Goal: Find specific page/section: Find specific page/section

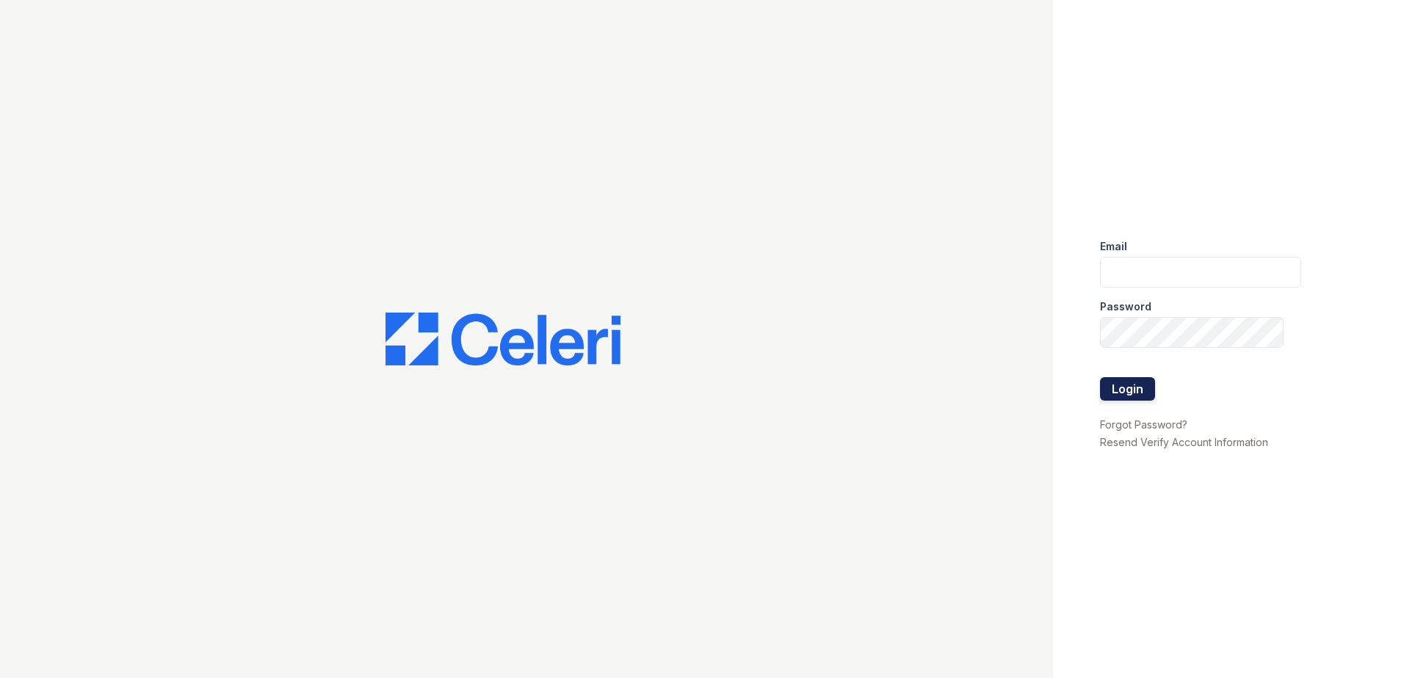
type input "[EMAIL_ADDRESS][DOMAIN_NAME]"
click at [1116, 385] on button "Login" at bounding box center [1127, 388] width 55 height 23
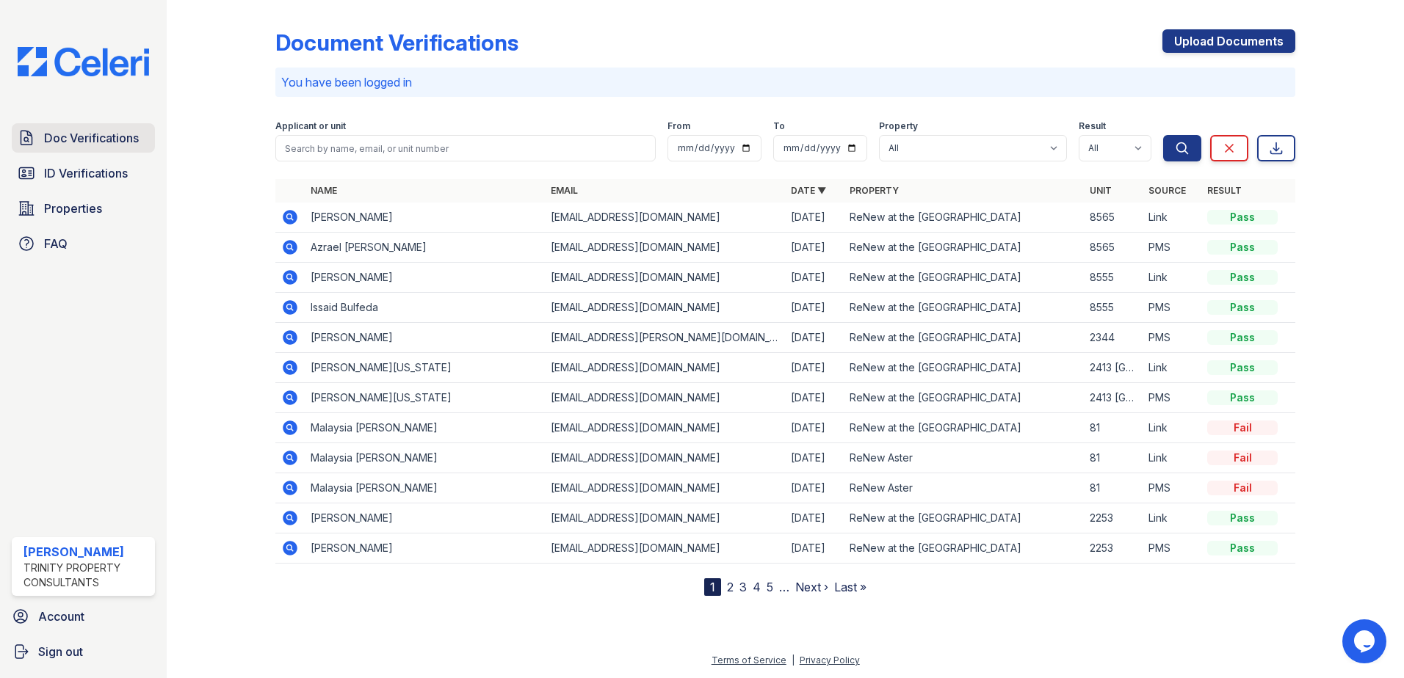
click at [106, 134] on span "Doc Verifications" at bounding box center [91, 138] width 95 height 18
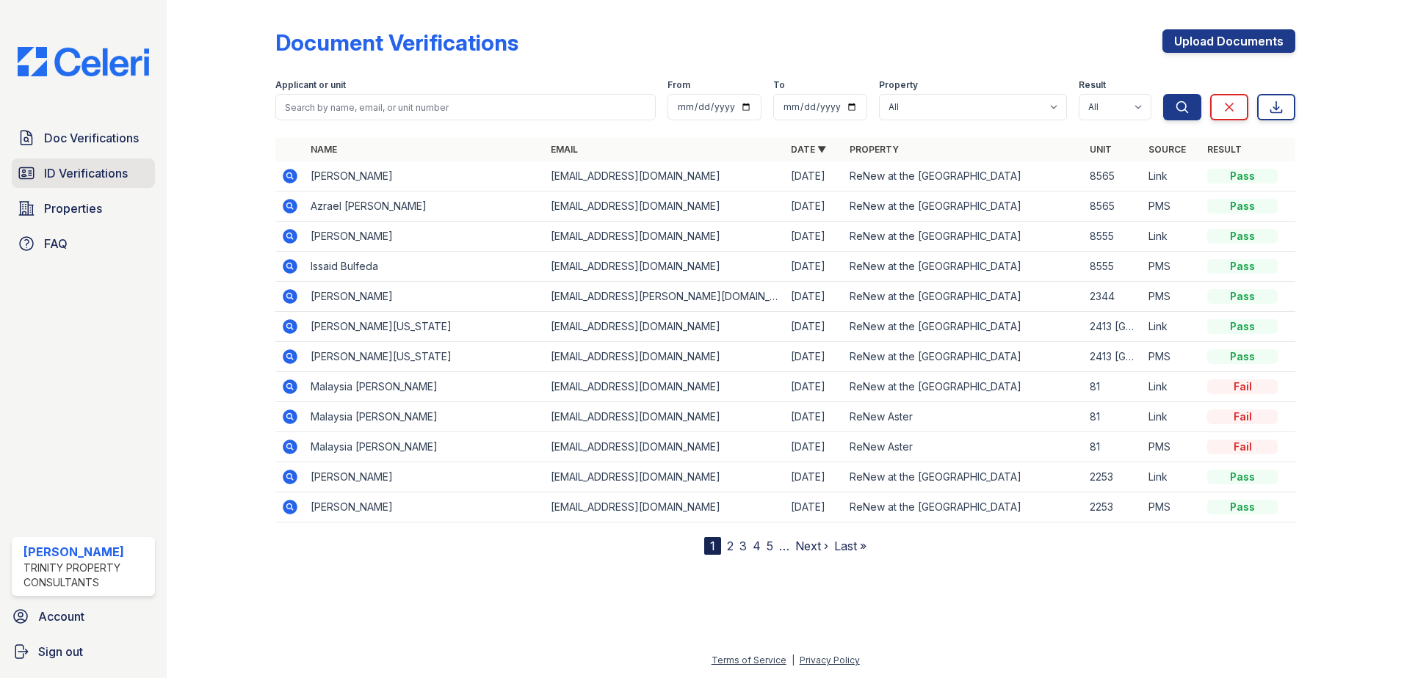
click at [117, 183] on link "ID Verifications" at bounding box center [83, 173] width 143 height 29
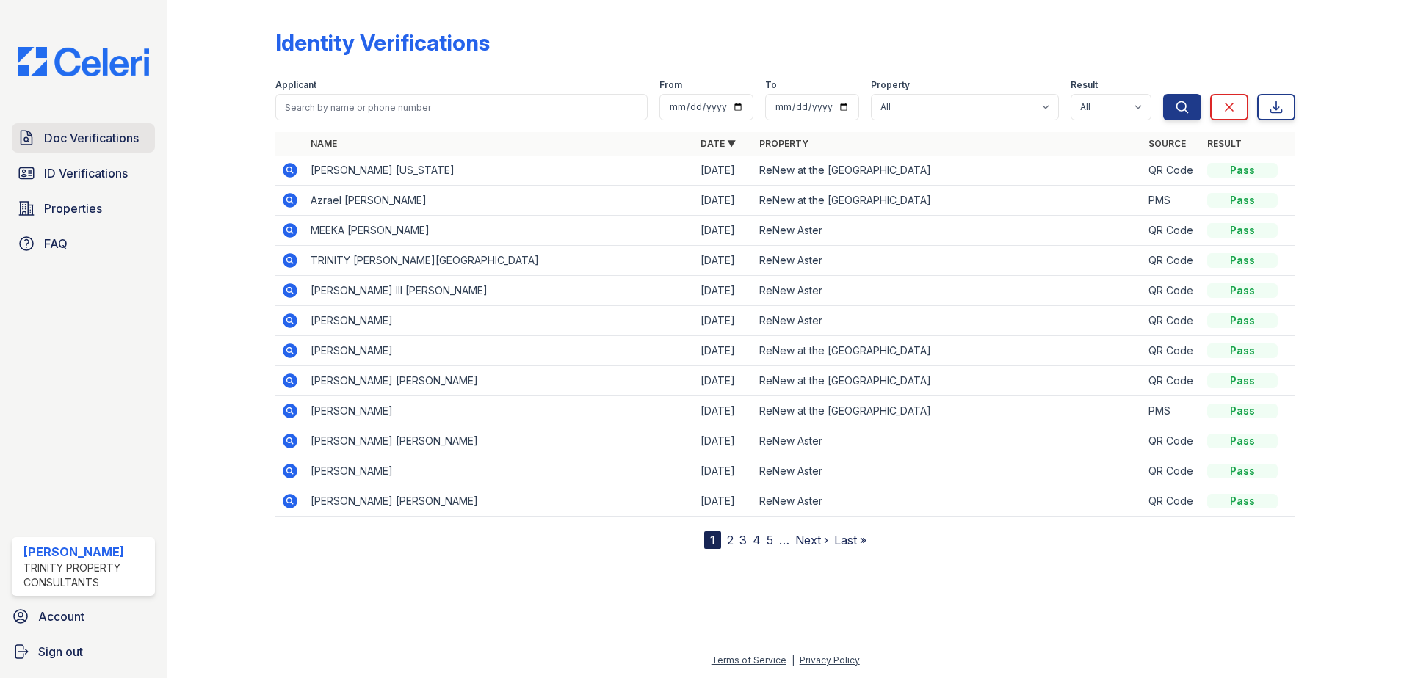
click at [128, 145] on span "Doc Verifications" at bounding box center [91, 138] width 95 height 18
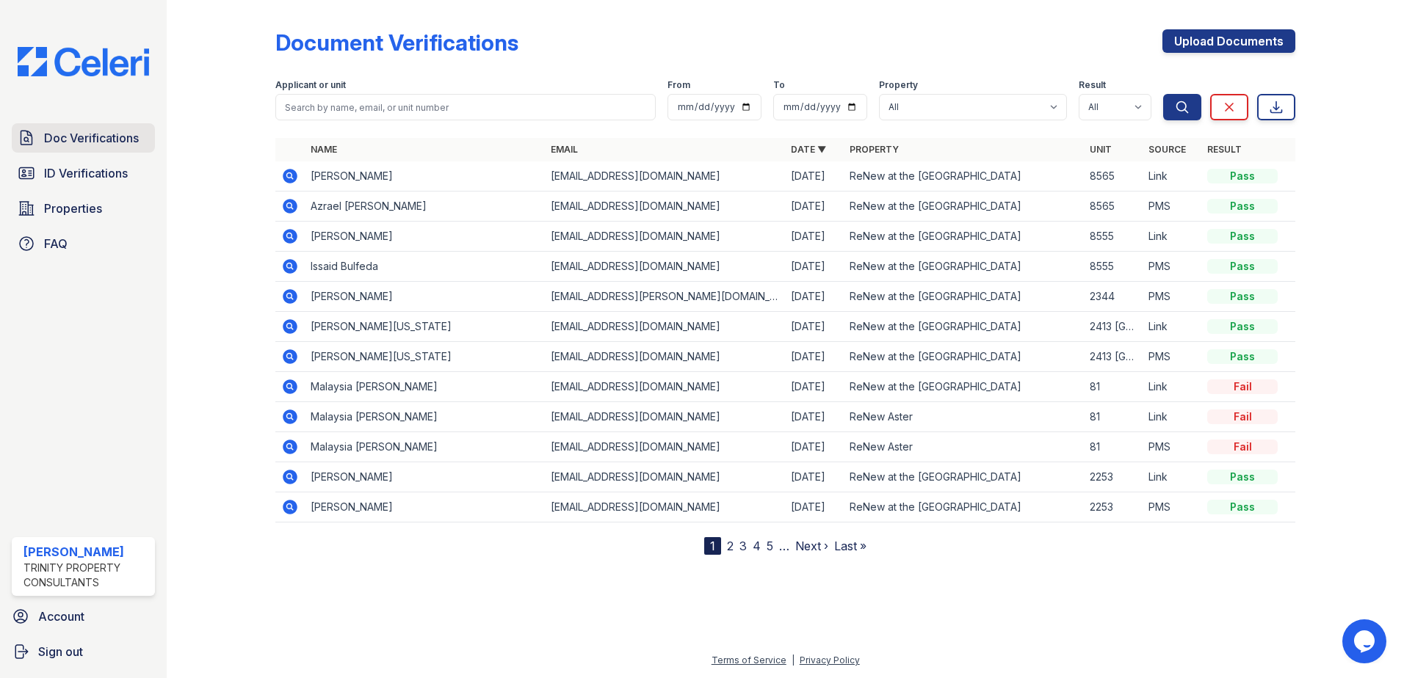
click at [65, 143] on span "Doc Verifications" at bounding box center [91, 138] width 95 height 18
click at [73, 133] on span "Doc Verifications" at bounding box center [91, 138] width 95 height 18
click at [89, 170] on span "ID Verifications" at bounding box center [86, 173] width 84 height 18
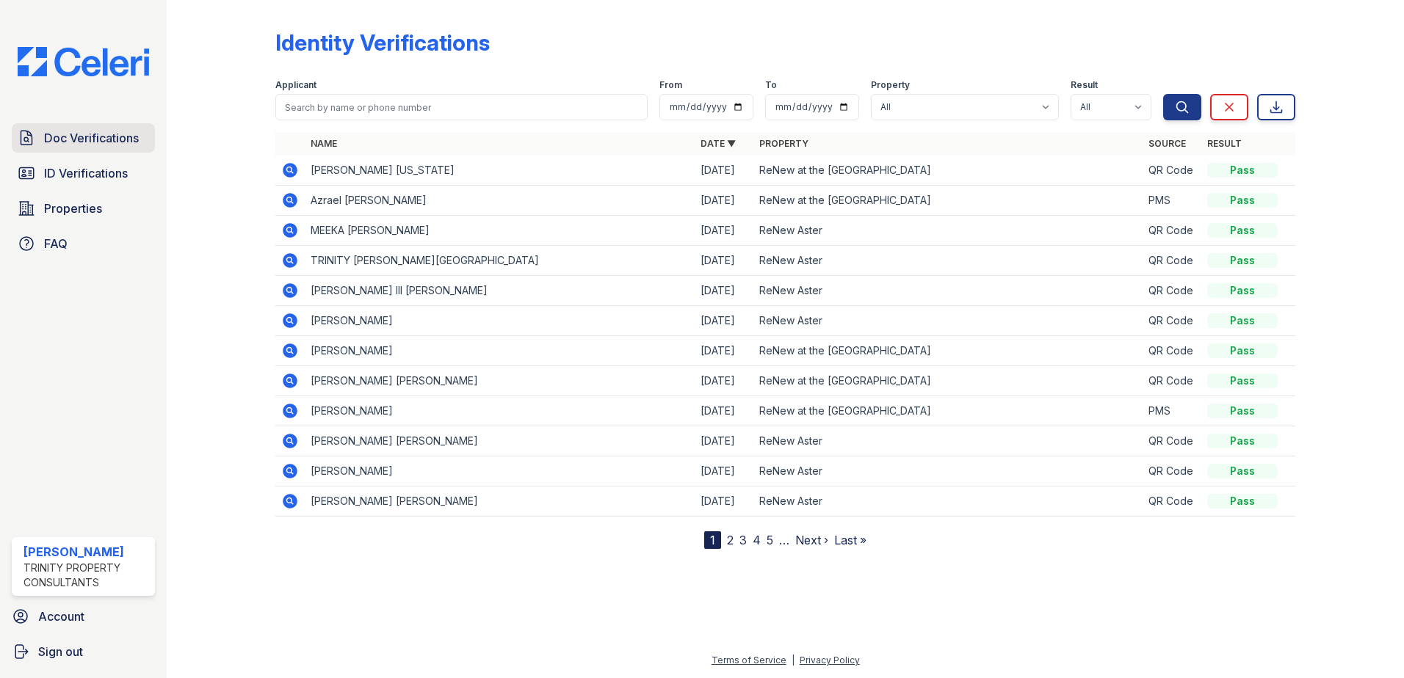
click at [89, 146] on span "Doc Verifications" at bounding box center [91, 138] width 95 height 18
